Goal: Transaction & Acquisition: Purchase product/service

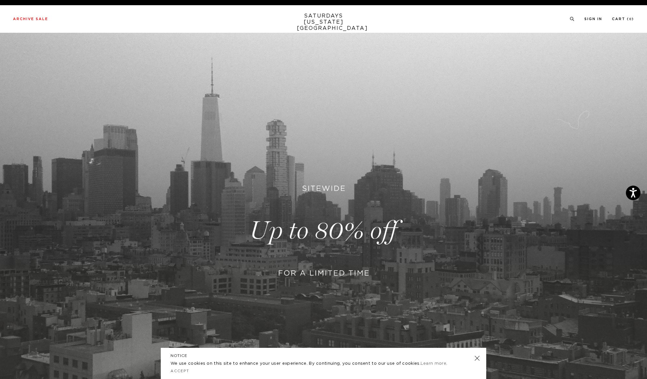
click at [322, 235] on link at bounding box center [323, 231] width 647 height 396
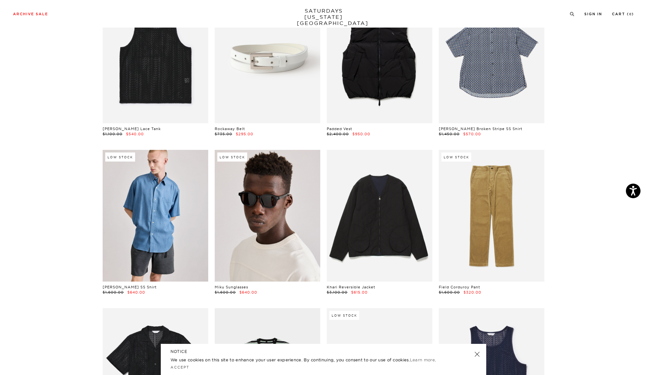
scroll to position [347, 0]
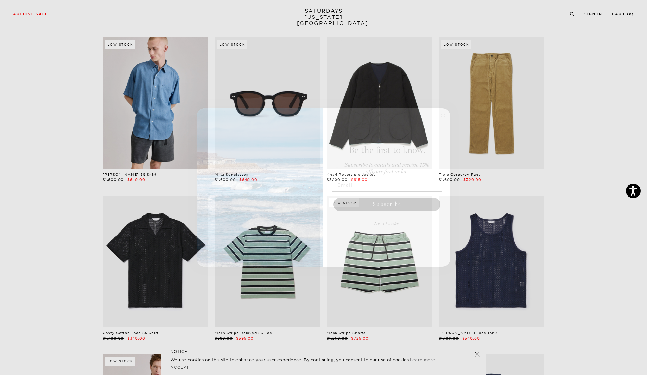
click at [446, 116] on circle "Close dialog" at bounding box center [442, 115] width 7 height 7
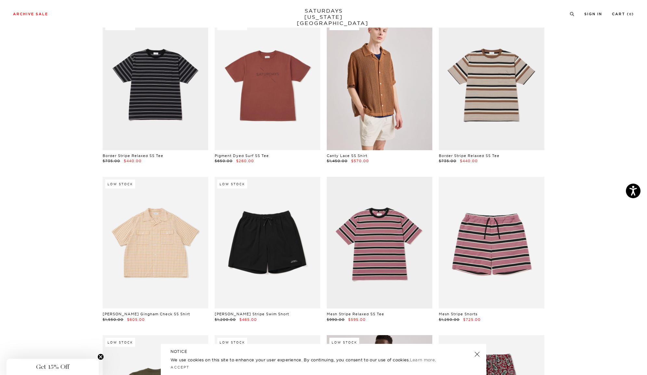
scroll to position [1600, 0]
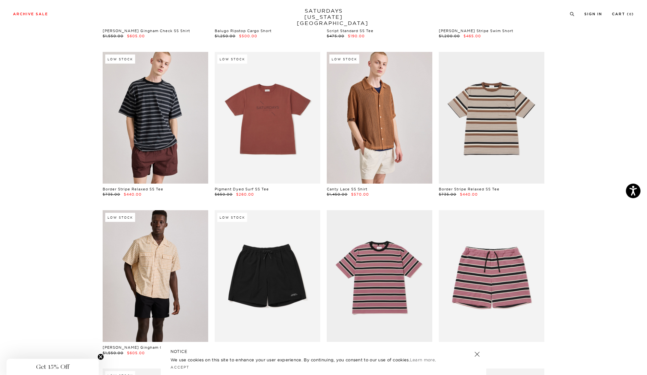
click at [170, 127] on link at bounding box center [156, 118] width 106 height 132
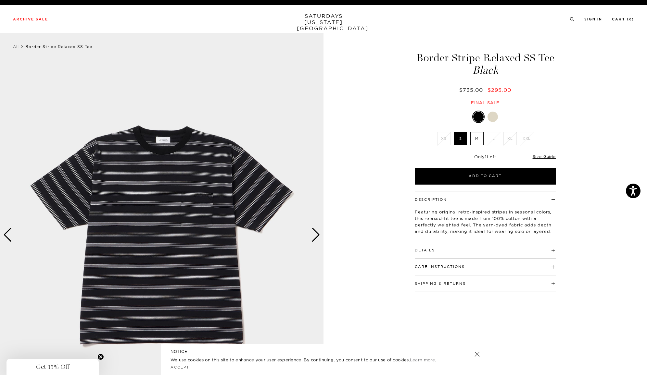
click at [313, 239] on div "Next slide" at bounding box center [315, 235] width 9 height 14
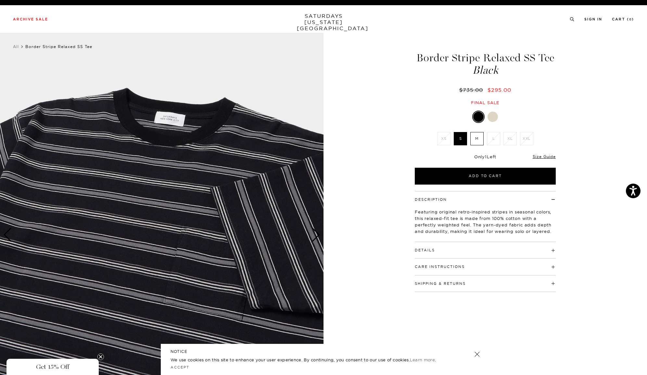
click at [313, 239] on div "Next slide" at bounding box center [315, 235] width 9 height 14
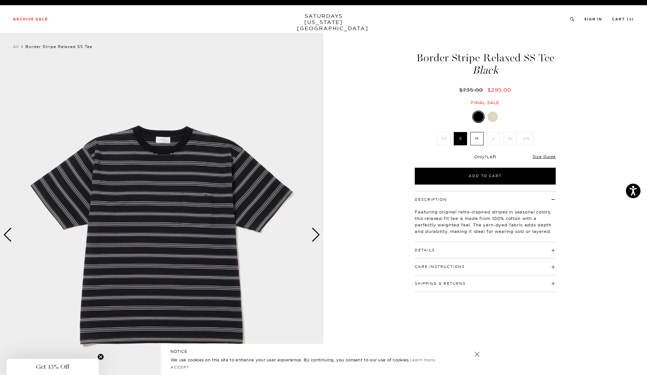
click at [479, 141] on label "M" at bounding box center [476, 138] width 13 height 13
click at [0, 0] on input "M" at bounding box center [0, 0] width 0 height 0
click at [590, 18] on link "Sign In" at bounding box center [593, 20] width 18 height 4
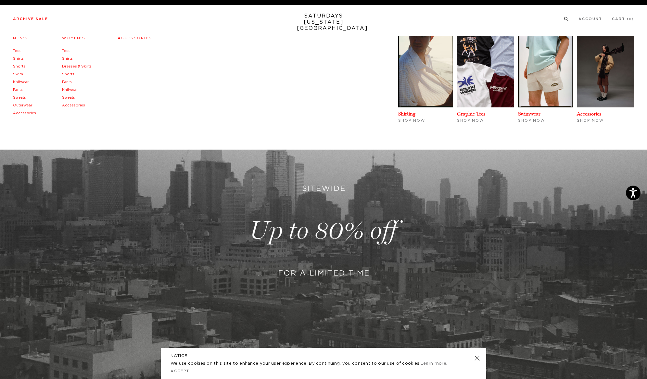
click at [139, 40] on link "Accessories" at bounding box center [135, 38] width 34 height 4
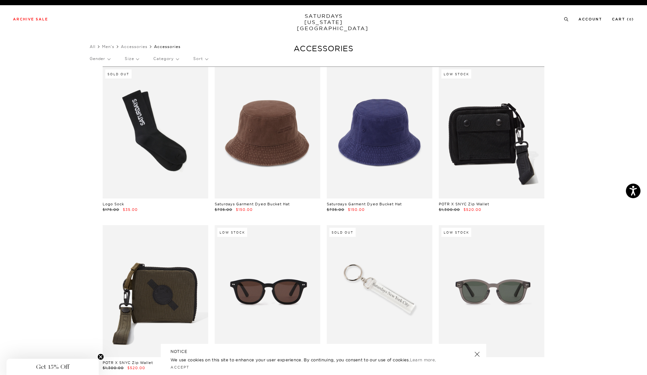
click at [490, 143] on link at bounding box center [492, 133] width 106 height 132
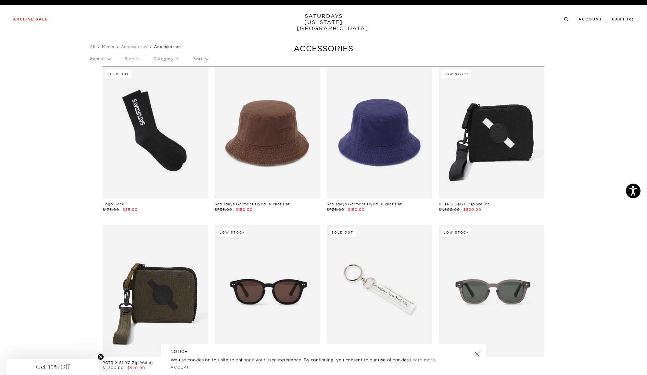
click at [113, 50] on li "Men's" at bounding box center [111, 47] width 19 height 6
click at [112, 47] on link "Men's" at bounding box center [108, 46] width 12 height 5
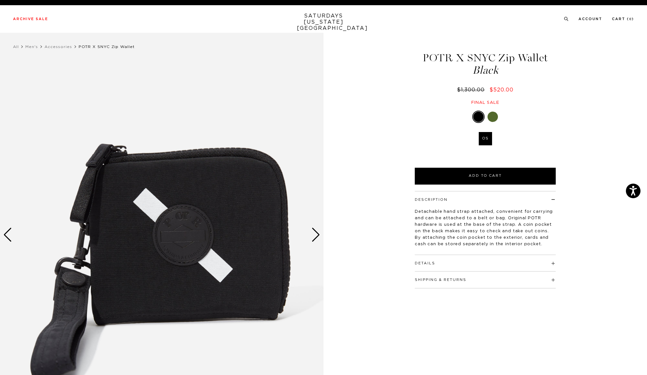
click at [315, 236] on div "Next slide" at bounding box center [315, 235] width 9 height 14
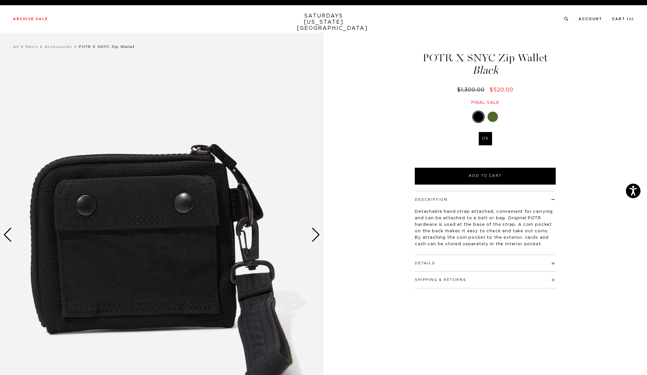
click at [315, 236] on div "Next slide" at bounding box center [315, 235] width 9 height 14
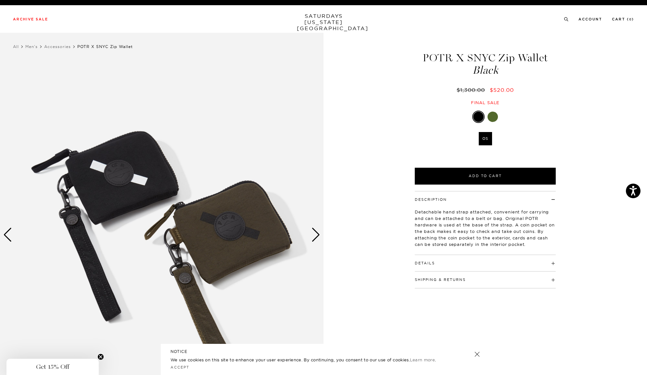
click at [315, 236] on div "Next slide" at bounding box center [315, 235] width 9 height 14
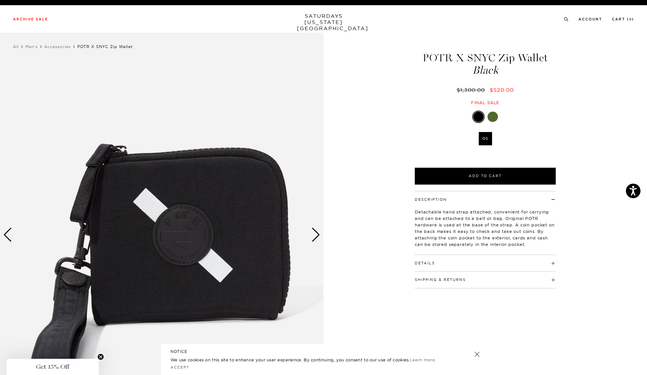
click at [315, 236] on div "Next slide" at bounding box center [315, 235] width 9 height 14
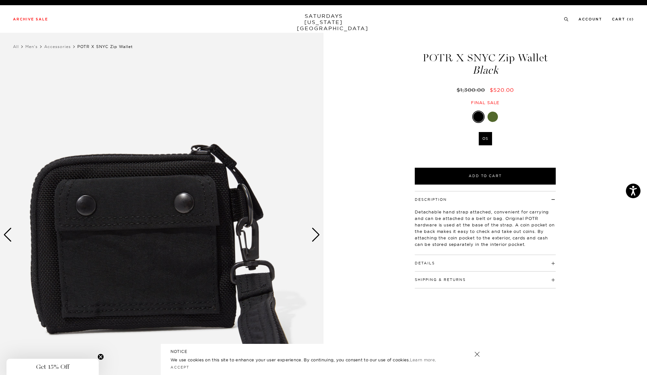
click at [315, 236] on div "Next slide" at bounding box center [315, 235] width 9 height 14
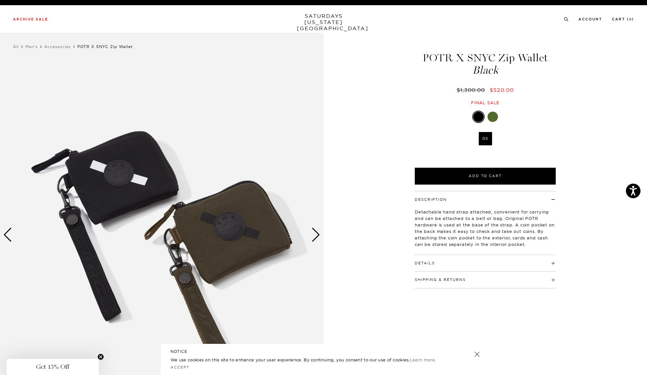
click at [316, 235] on div "Next slide" at bounding box center [315, 235] width 9 height 14
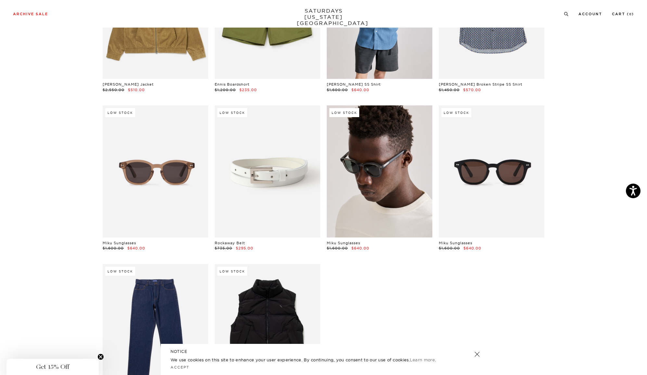
scroll to position [7603, 0]
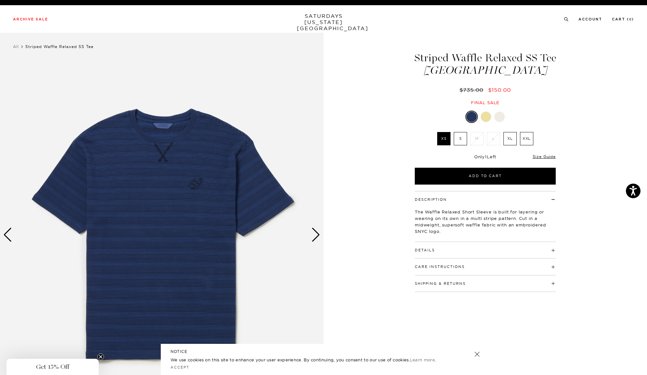
click at [311, 236] on img at bounding box center [161, 235] width 323 height 404
click at [311, 241] on img at bounding box center [161, 235] width 323 height 404
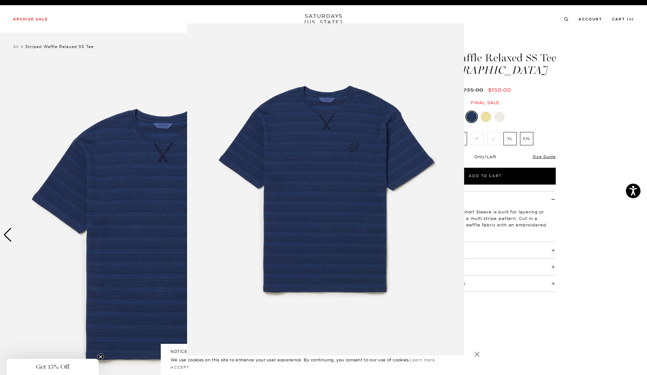
drag, startPoint x: 328, startPoint y: 235, endPoint x: 313, endPoint y: 234, distance: 15.0
click at [327, 235] on img at bounding box center [325, 189] width 277 height 333
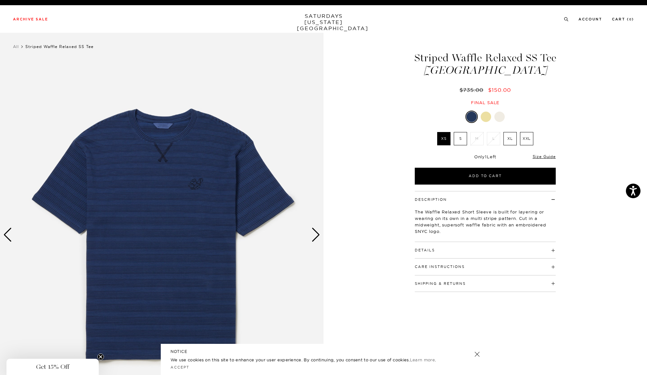
click at [318, 232] on div "Next slide" at bounding box center [315, 235] width 9 height 14
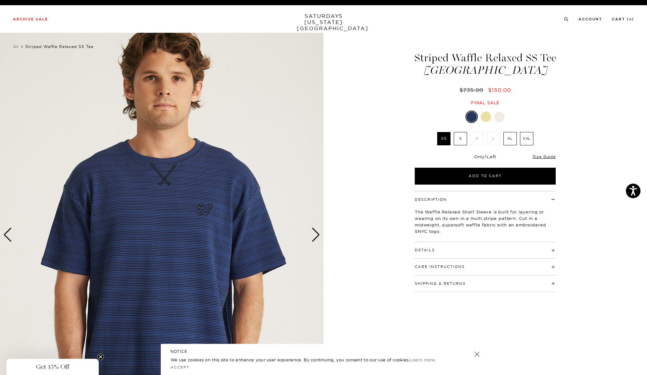
click at [318, 232] on div "Next slide" at bounding box center [315, 235] width 9 height 14
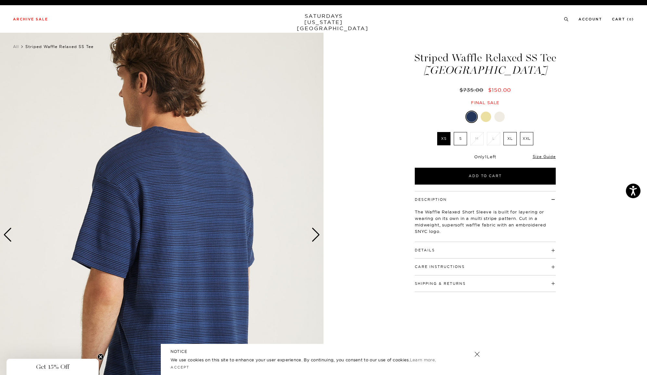
click at [318, 232] on div "Next slide" at bounding box center [315, 235] width 9 height 14
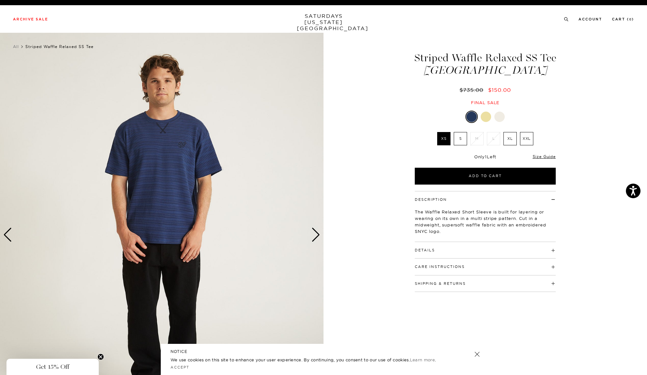
click at [524, 252] on div "Details 73% Cotton / 27% Polyester Embroidered SNYC logo on front chest Model i…" at bounding box center [485, 250] width 141 height 17
click at [529, 251] on h4 "Details" at bounding box center [485, 247] width 141 height 11
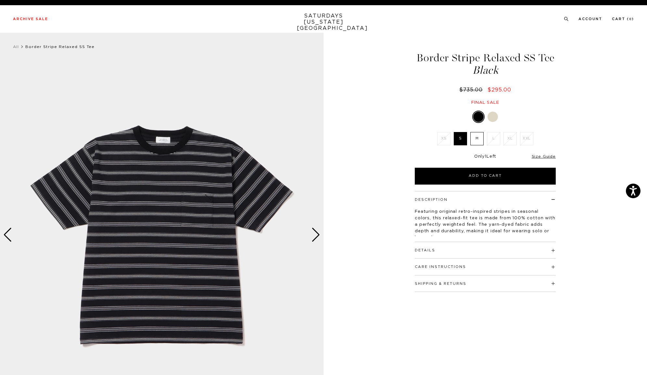
click at [480, 142] on label "M" at bounding box center [476, 138] width 13 height 13
click at [0, 0] on input "M" at bounding box center [0, 0] width 0 height 0
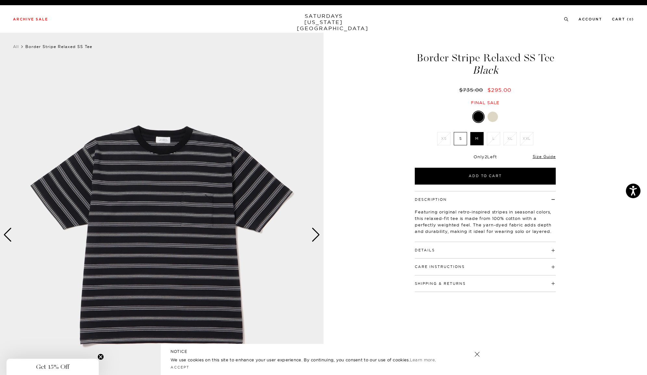
click at [316, 201] on img at bounding box center [161, 235] width 323 height 404
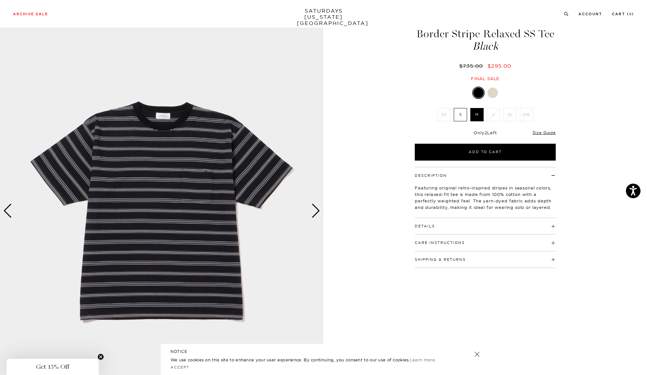
click at [314, 214] on div "Next slide" at bounding box center [315, 211] width 9 height 14
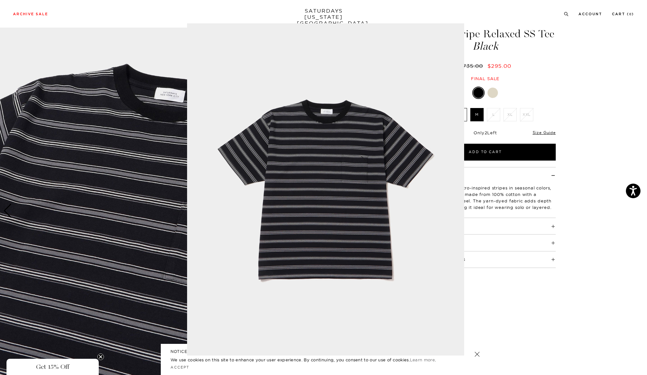
click at [321, 144] on img at bounding box center [325, 189] width 277 height 333
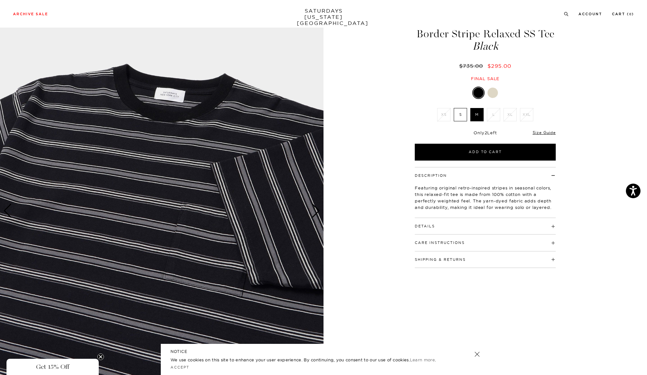
click at [320, 215] on div "Next slide" at bounding box center [315, 211] width 9 height 14
